Goal: Task Accomplishment & Management: Use online tool/utility

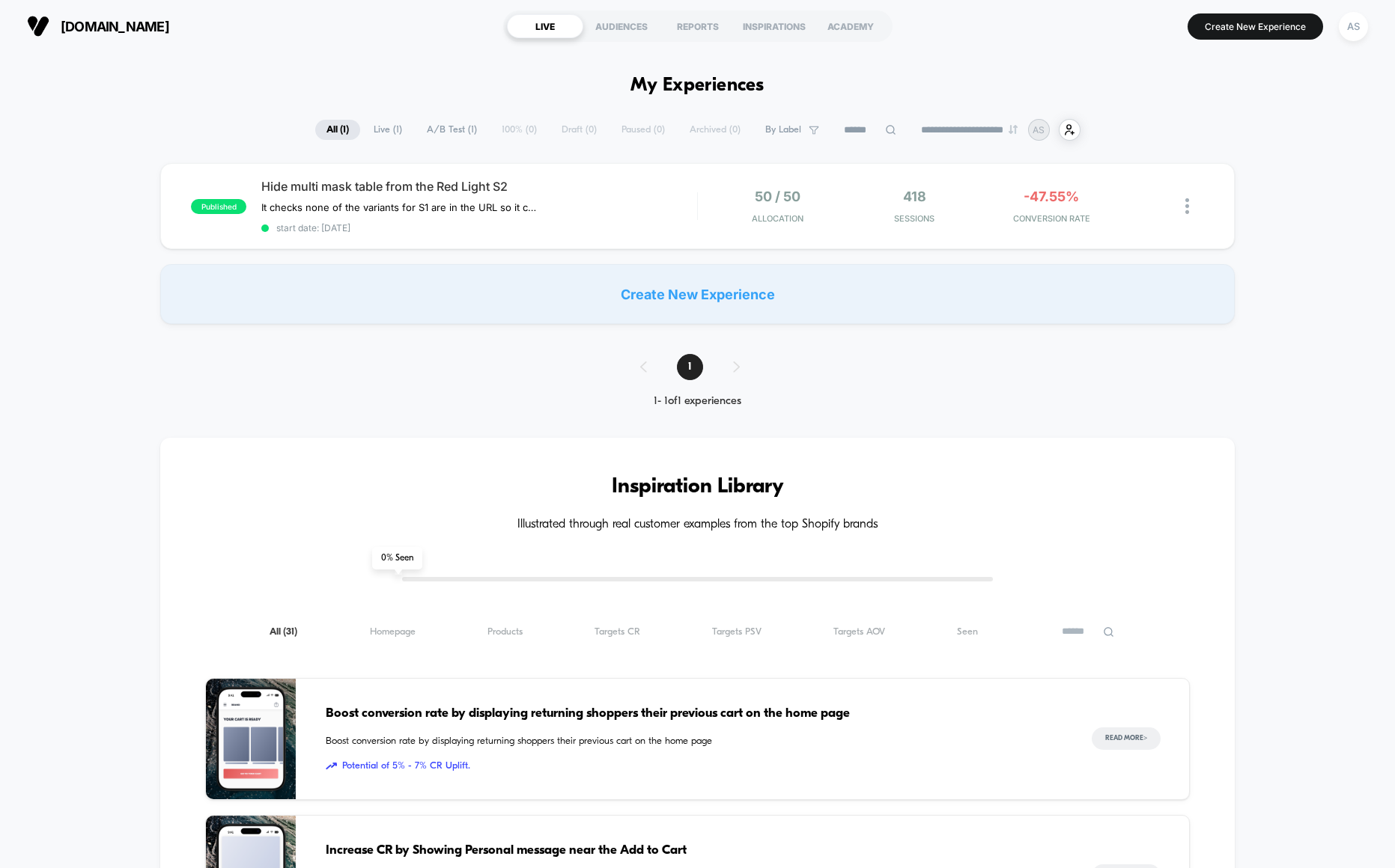
click at [684, 191] on span "Hide multi mask table from the Red Light S2" at bounding box center [479, 185] width 436 height 15
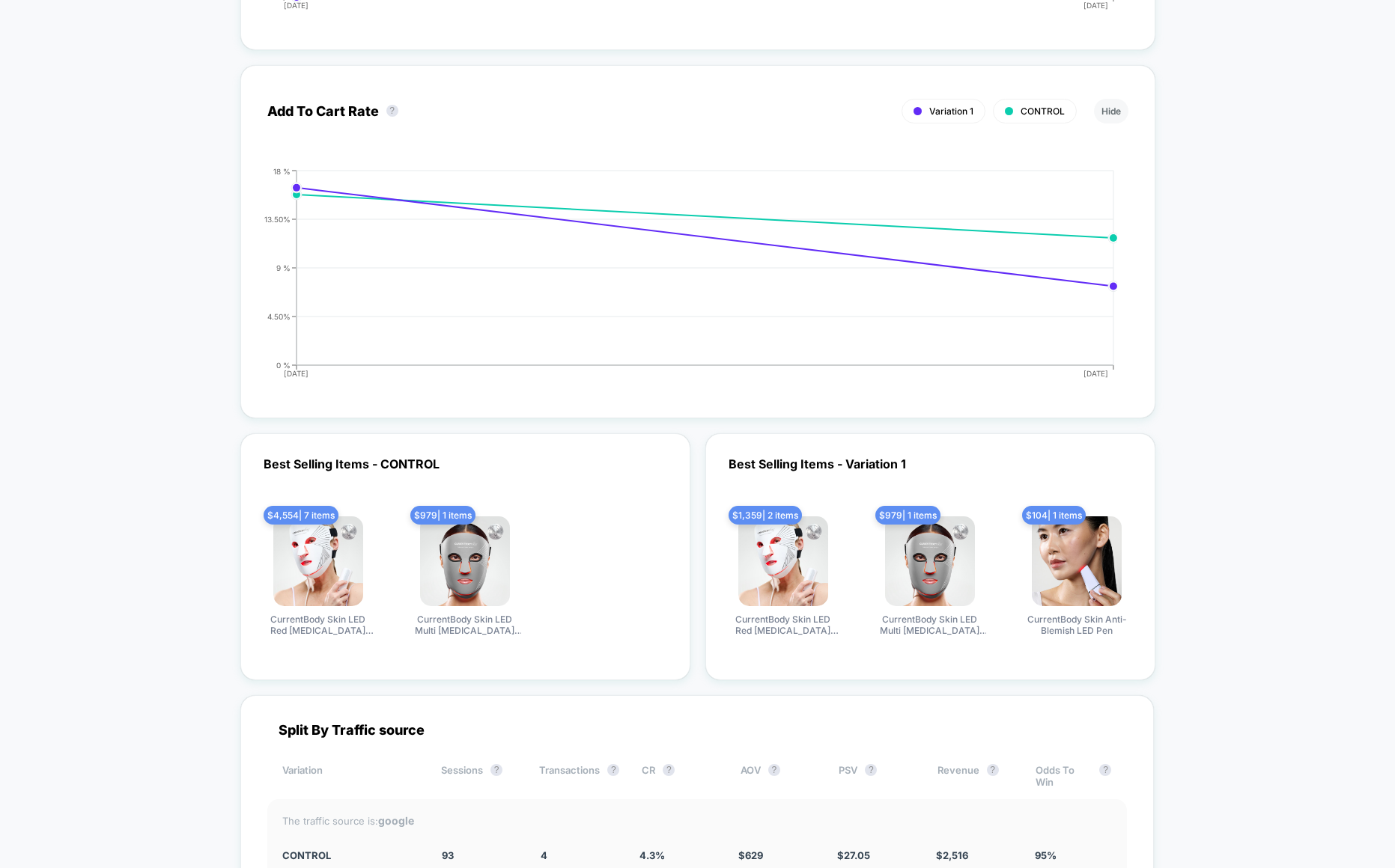
scroll to position [2736, 0]
